Goal: Information Seeking & Learning: Find specific fact

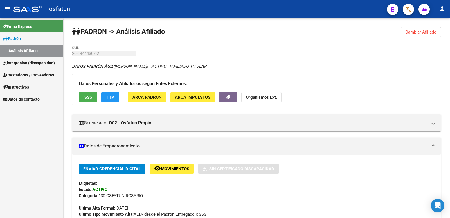
click at [443, 8] on mat-icon "person" at bounding box center [442, 8] width 7 height 7
click at [433, 21] on button "person Mi Perfil" at bounding box center [431, 24] width 34 height 14
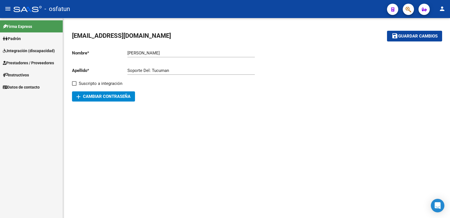
click at [165, 52] on input "[PERSON_NAME]" at bounding box center [190, 52] width 127 height 5
click at [443, 11] on mat-icon "person" at bounding box center [442, 8] width 7 height 7
click at [434, 37] on button "exit_to_app Salir" at bounding box center [431, 37] width 34 height 14
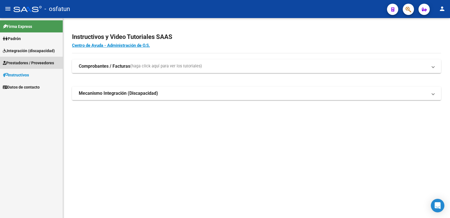
click at [28, 63] on span "Prestadores / Proveedores" at bounding box center [28, 63] width 51 height 6
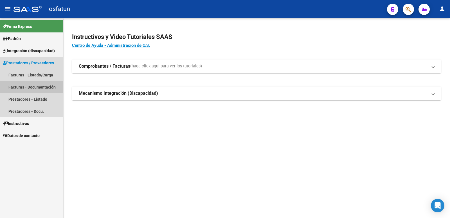
click at [35, 87] on link "Facturas - Documentación" at bounding box center [31, 87] width 63 height 12
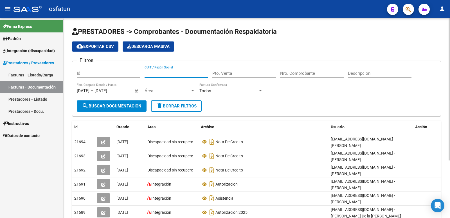
click at [154, 72] on input "CUIT / Razón Social" at bounding box center [177, 73] width 64 height 5
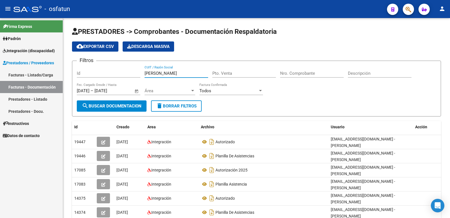
type input "[PERSON_NAME]"
click at [25, 74] on link "Facturas - Listado/Carga" at bounding box center [31, 75] width 63 height 12
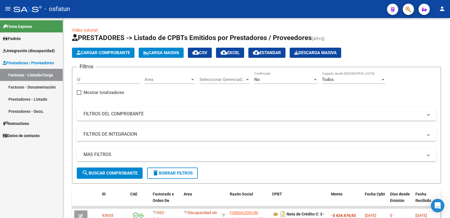
click at [30, 87] on link "Facturas - Documentación" at bounding box center [31, 87] width 63 height 12
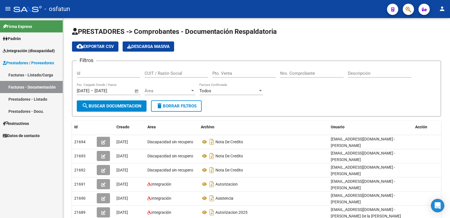
click at [27, 111] on link "Prestadores - Docu." at bounding box center [31, 111] width 63 height 12
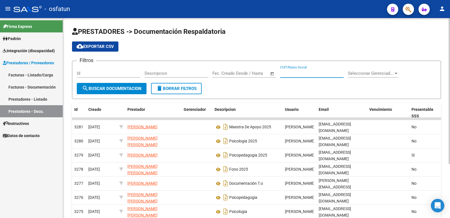
click at [298, 71] on input "CUIT/Razon Social" at bounding box center [312, 73] width 64 height 5
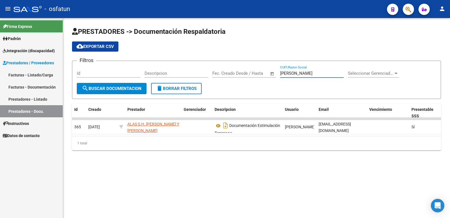
type input "[PERSON_NAME]"
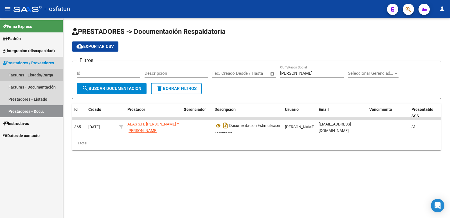
click at [34, 74] on link "Facturas - Listado/Carga" at bounding box center [31, 75] width 63 height 12
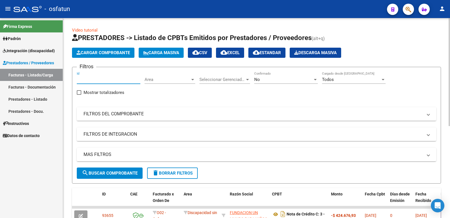
click at [88, 80] on input "Id" at bounding box center [109, 79] width 64 height 5
paste input "33714425299"
type input "33714425299"
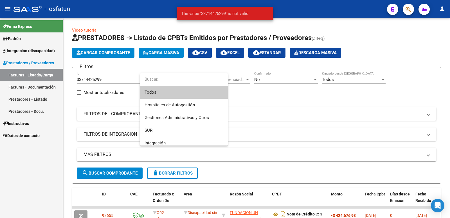
click at [119, 82] on div at bounding box center [225, 109] width 450 height 218
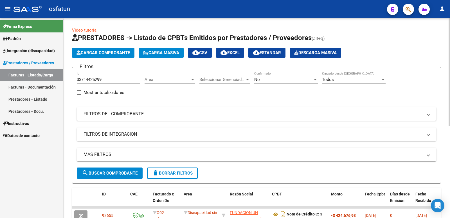
click at [218, 81] on span "Seleccionar Gerenciador" at bounding box center [223, 79] width 46 height 5
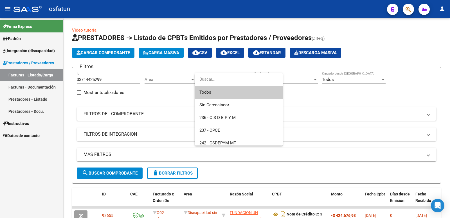
click at [218, 81] on input "dropdown search" at bounding box center [237, 79] width 84 height 13
click at [162, 115] on div at bounding box center [225, 109] width 450 height 218
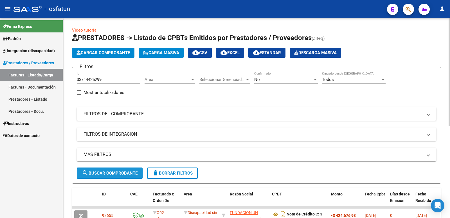
click at [114, 174] on span "search Buscar Comprobante" at bounding box center [110, 172] width 56 height 5
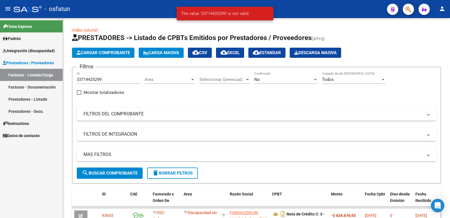
click at [23, 78] on link "Facturas - Listado/Carga" at bounding box center [31, 75] width 63 height 12
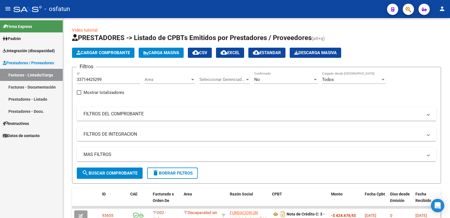
click at [35, 60] on span "Prestadores / Proveedores" at bounding box center [28, 63] width 51 height 6
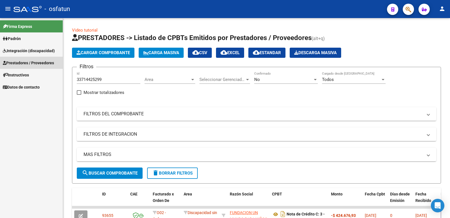
click at [35, 60] on span "Prestadores / Proveedores" at bounding box center [28, 63] width 51 height 6
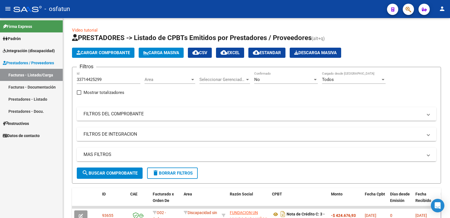
click at [32, 98] on link "Prestadores - Listado" at bounding box center [31, 99] width 63 height 12
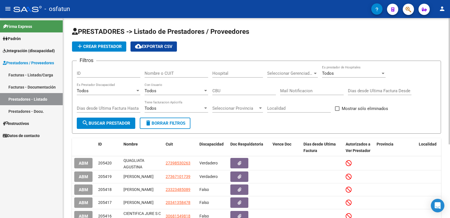
click at [82, 73] on input "ID" at bounding box center [109, 73] width 64 height 5
paste input "33714425299"
type input "33714425299"
paste input "33714425299"
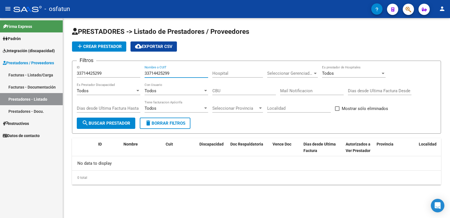
type input "33714425299"
drag, startPoint x: 113, startPoint y: 73, endPoint x: 70, endPoint y: 74, distance: 42.8
click at [70, 74] on div "PRESTADORES -> Listado de Prestadores / Proveedores add Crear Prestador cloud_d…" at bounding box center [256, 110] width 387 height 184
click at [183, 73] on input "33714425299" at bounding box center [177, 73] width 64 height 5
drag, startPoint x: 10, startPoint y: 165, endPoint x: 15, endPoint y: 92, distance: 73.6
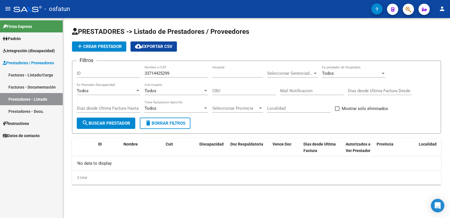
click at [10, 165] on div "Firma Express Padrón Análisis Afiliado Integración (discapacidad) Estado Presen…" at bounding box center [31, 118] width 63 height 200
click at [184, 74] on input "33714425299" at bounding box center [177, 73] width 64 height 5
drag, startPoint x: 0, startPoint y: 190, endPoint x: 13, endPoint y: 144, distance: 47.6
click at [0, 189] on div "Firma Express Padrón Análisis Afiliado Integración (discapacidad) Estado Presen…" at bounding box center [31, 118] width 63 height 200
click at [34, 100] on link "Prestadores - Listado" at bounding box center [31, 99] width 63 height 12
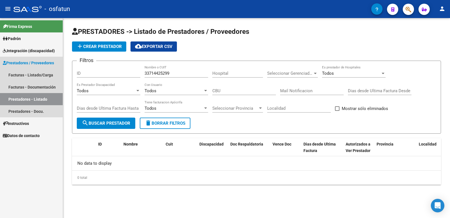
click at [34, 100] on link "Prestadores - Listado" at bounding box center [31, 99] width 63 height 12
click at [30, 111] on link "Prestadores - Docu." at bounding box center [31, 111] width 63 height 12
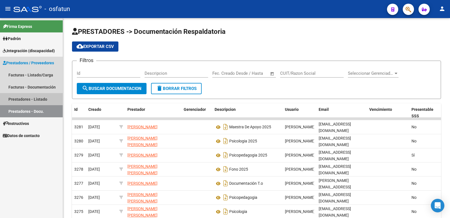
click at [33, 97] on link "Prestadores - Listado" at bounding box center [31, 99] width 63 height 12
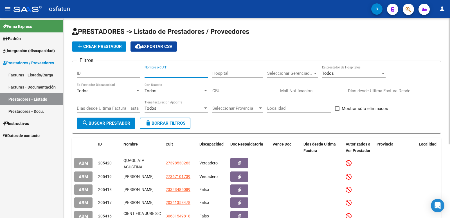
click at [159, 72] on input "Nombre o CUIT" at bounding box center [177, 73] width 64 height 5
paste input "33714425299"
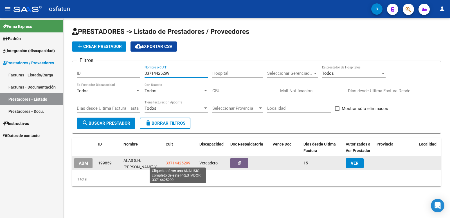
type input "33714425299"
click at [182, 162] on span "33714425299" at bounding box center [178, 162] width 25 height 5
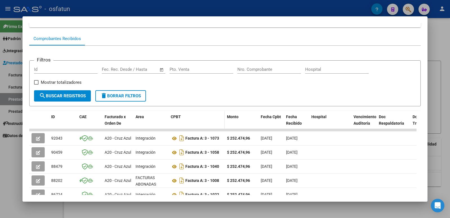
scroll to position [56, 0]
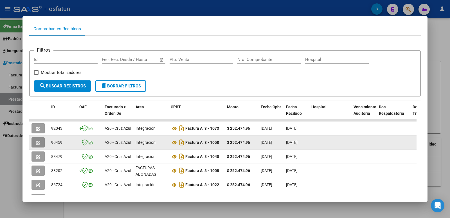
click at [38, 142] on icon "button" at bounding box center [38, 142] width 4 height 4
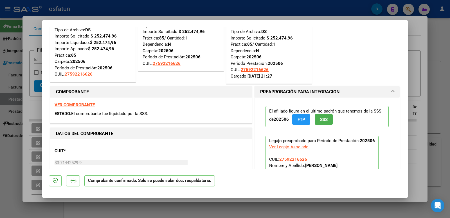
scroll to position [0, 0]
